Goal: Information Seeking & Learning: Learn about a topic

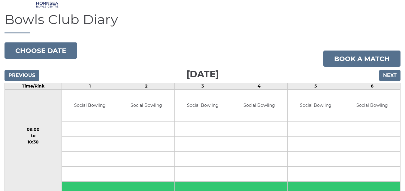
scroll to position [23, 0]
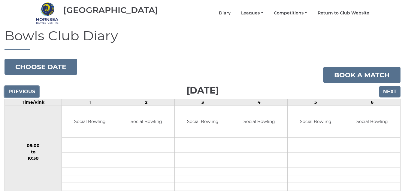
click at [21, 86] on input "Previous" at bounding box center [22, 91] width 35 height 11
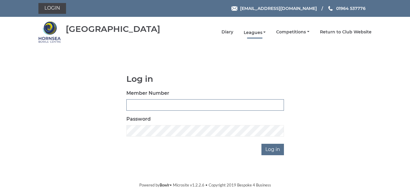
type input "0236"
click at [256, 32] on link "Leagues" at bounding box center [255, 33] width 22 height 6
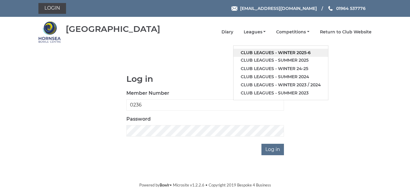
click at [287, 50] on link "Club leagues - Winter 2025-6" at bounding box center [281, 53] width 95 height 8
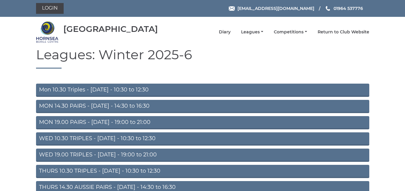
click at [72, 154] on link "WED 19.00 TRIPLES - [DATE] - 19:00 to 21:00" at bounding box center [202, 154] width 333 height 13
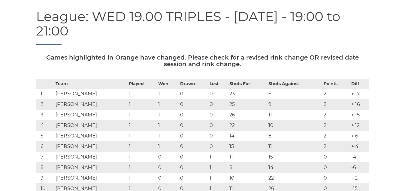
scroll to position [30, 0]
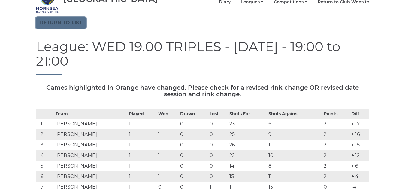
click at [72, 20] on link "Return to list" at bounding box center [61, 22] width 50 height 11
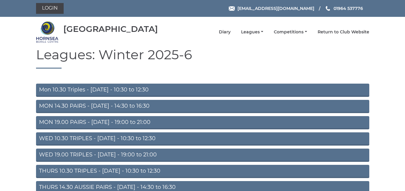
scroll to position [60, 0]
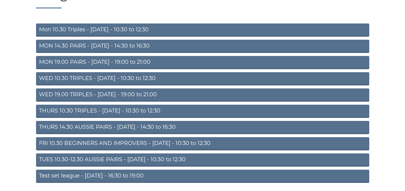
click at [135, 126] on link "THURS 14.30 AUSSIE PAIRS - Thursday - 14:30 to 16:30" at bounding box center [202, 127] width 333 height 13
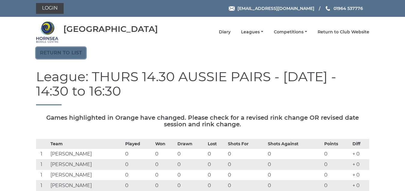
click at [72, 50] on link "Return to list" at bounding box center [61, 52] width 50 height 11
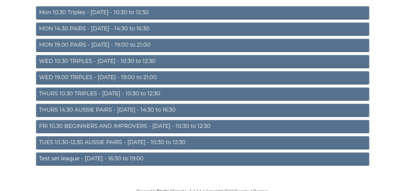
scroll to position [80, 0]
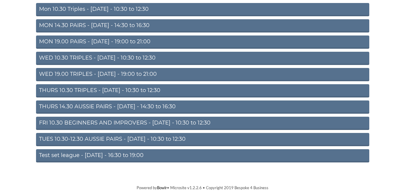
click at [138, 138] on link "TUES 10.30-12.30 AUSSIE PAIRS - Tuesday - 10:30 to 12:30" at bounding box center [202, 139] width 333 height 13
